Goal: Information Seeking & Learning: Check status

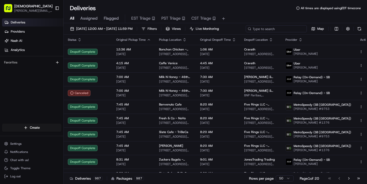
click at [296, 28] on input at bounding box center [276, 28] width 61 height 7
type input "criollas"
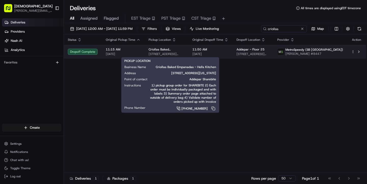
click at [158, 53] on span "[STREET_ADDRESS][US_STATE]" at bounding box center [167, 54] width 36 height 4
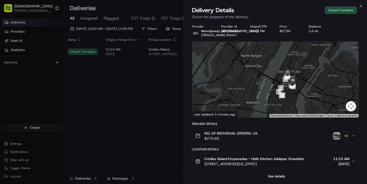
click at [355, 160] on icon "button" at bounding box center [353, 161] width 4 height 4
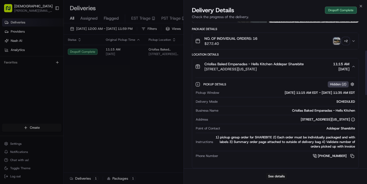
scroll to position [96, 0]
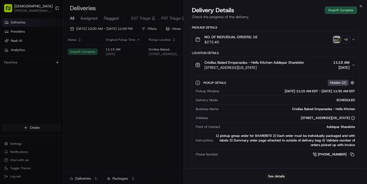
click at [354, 66] on icon "button" at bounding box center [353, 65] width 4 height 4
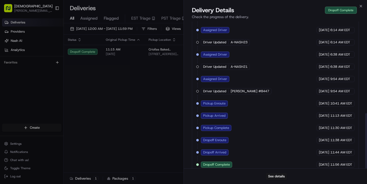
scroll to position [244, 0]
